Goal: Find contact information: Obtain details needed to contact an individual or organization

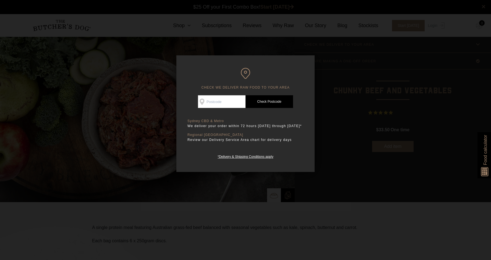
click at [279, 70] on h6 "CHECK WE DELIVER RAW FOOD TO YOUR AREA" at bounding box center [246, 79] width 116 height 22
click at [362, 88] on div at bounding box center [245, 130] width 491 height 260
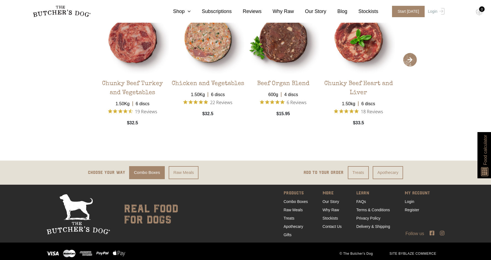
scroll to position [1113, 0]
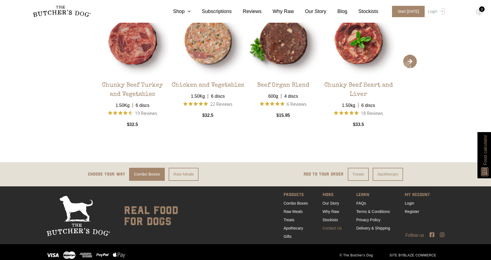
click at [332, 226] on link "Contact Us" at bounding box center [332, 228] width 19 height 4
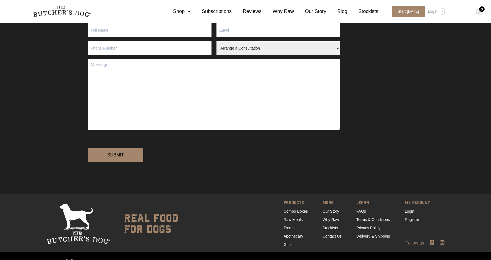
scroll to position [87, 0]
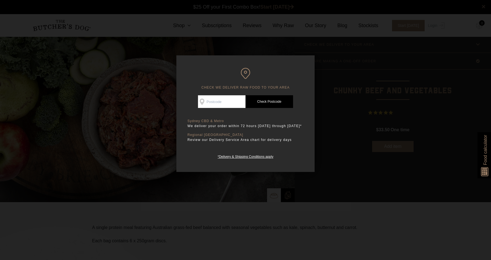
scroll to position [0, 0]
click at [345, 82] on div at bounding box center [245, 130] width 491 height 260
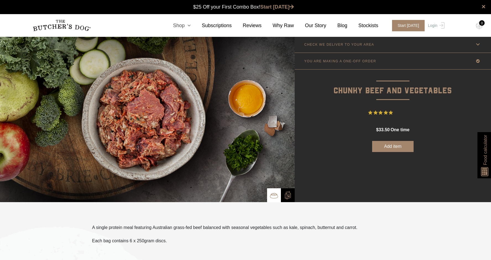
click at [190, 25] on icon at bounding box center [188, 25] width 6 height 5
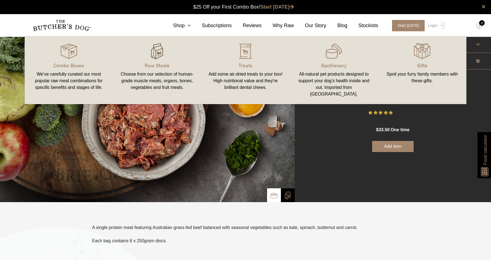
click at [157, 51] on img at bounding box center [157, 51] width 17 height 17
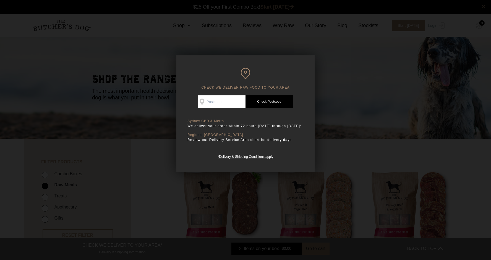
scroll to position [0, 0]
click at [390, 94] on div at bounding box center [245, 130] width 491 height 260
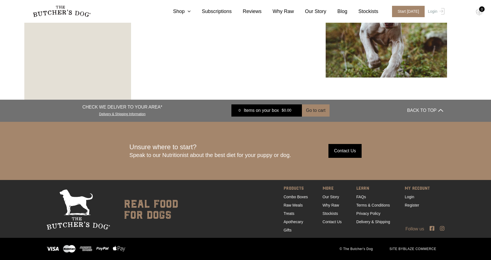
scroll to position [979, 0]
click at [330, 223] on link "Contact Us" at bounding box center [332, 222] width 19 height 4
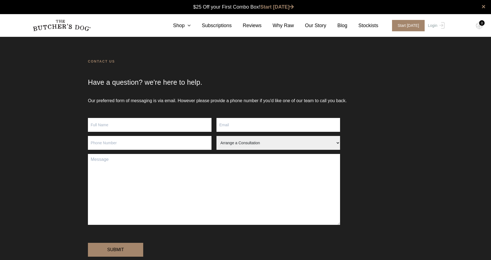
scroll to position [0, 0]
